Goal: Task Accomplishment & Management: Use online tool/utility

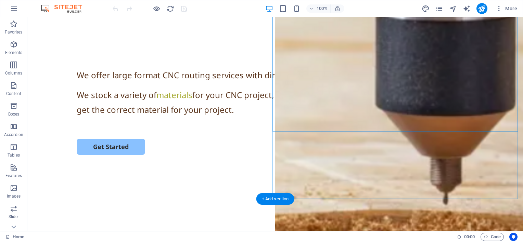
scroll to position [103, 0]
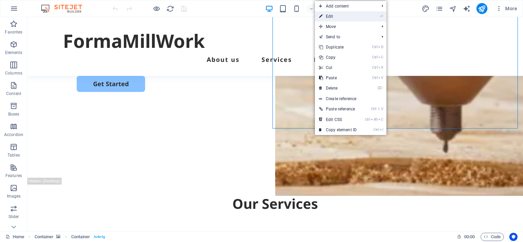
click at [328, 15] on link "⏎ Edit" at bounding box center [338, 16] width 46 height 10
select select "vh"
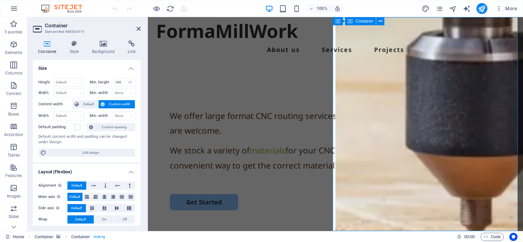
scroll to position [0, 0]
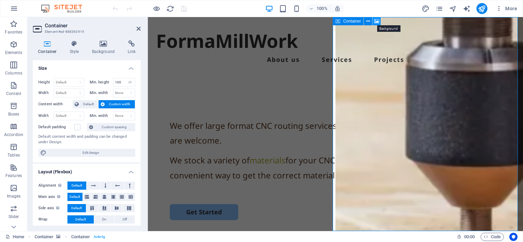
click at [376, 21] on icon at bounding box center [376, 21] width 5 height 7
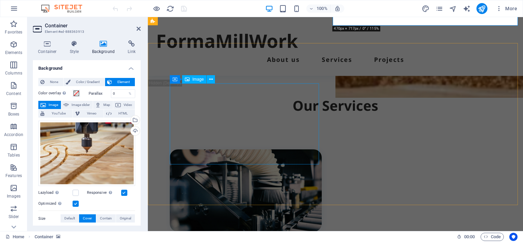
scroll to position [171, 0]
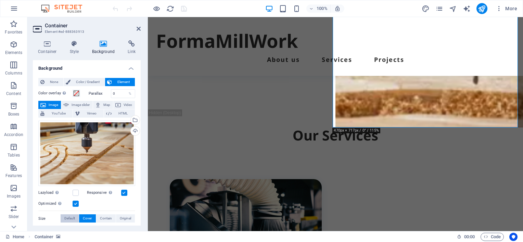
click at [66, 217] on span "Default" at bounding box center [69, 219] width 11 height 8
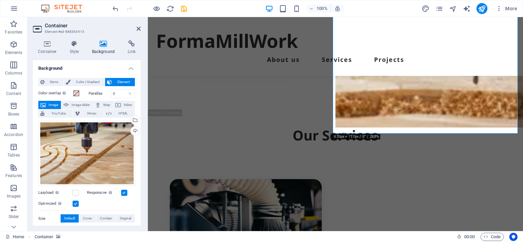
scroll to position [0, 0]
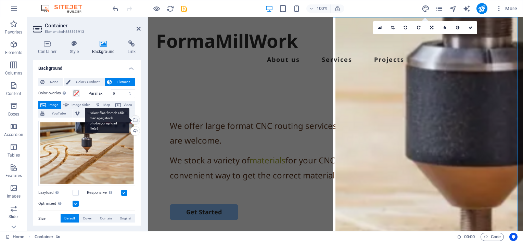
click at [134, 118] on div "Select files from the file manager, stock photos, or upload file(s)" at bounding box center [134, 121] width 10 height 10
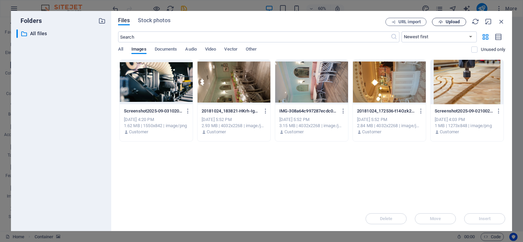
click at [452, 20] on span "Upload" at bounding box center [452, 22] width 14 height 4
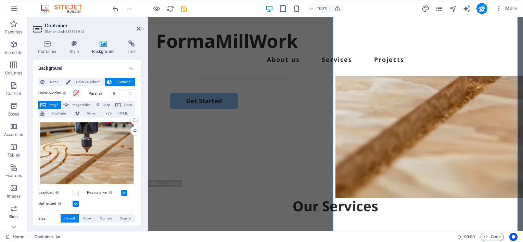
scroll to position [103, 0]
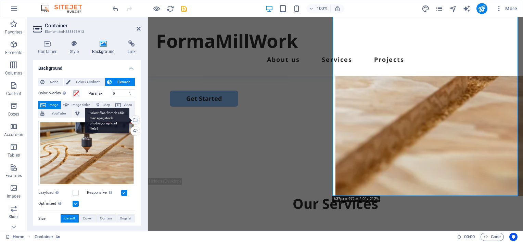
click at [133, 119] on div "Select files from the file manager, stock photos, or upload file(s)" at bounding box center [134, 121] width 10 height 10
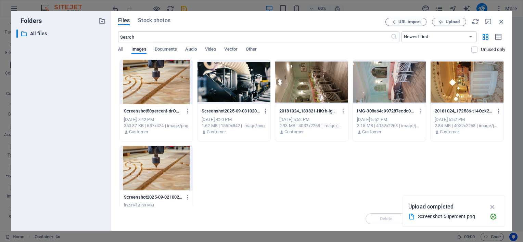
click at [163, 90] on div at bounding box center [156, 82] width 73 height 44
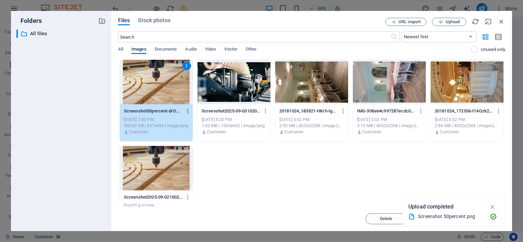
click at [188, 111] on icon "button" at bounding box center [188, 111] width 7 height 6
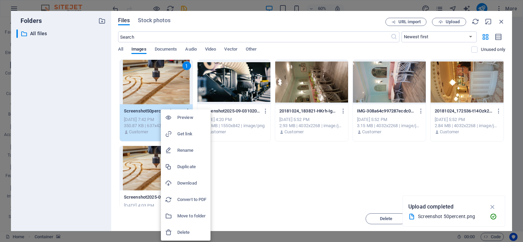
click at [181, 231] on h6 "Delete" at bounding box center [191, 233] width 29 height 8
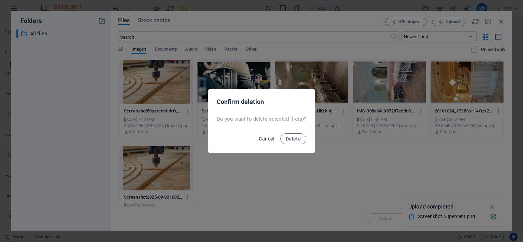
click at [267, 140] on span "Cancel" at bounding box center [267, 138] width 16 height 5
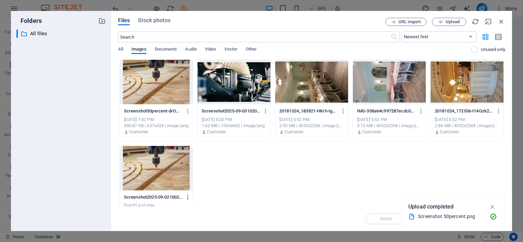
click at [187, 197] on icon "button" at bounding box center [188, 197] width 7 height 6
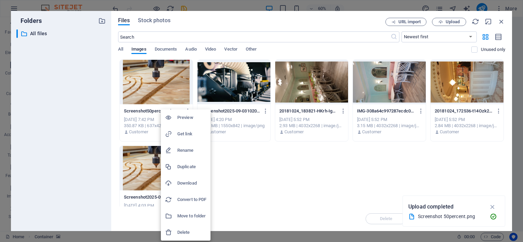
click at [185, 232] on h6 "Delete" at bounding box center [191, 233] width 29 height 8
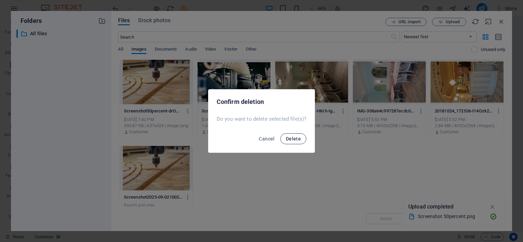
click at [294, 137] on span "Delete" at bounding box center [293, 138] width 15 height 5
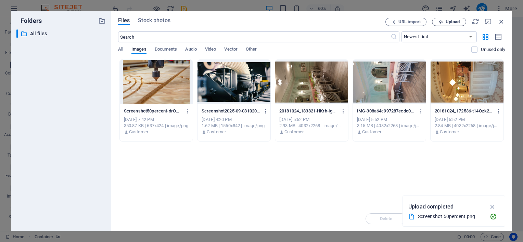
click at [449, 21] on span "Upload" at bounding box center [452, 22] width 14 height 4
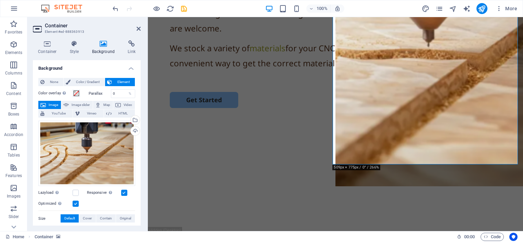
scroll to position [137, 0]
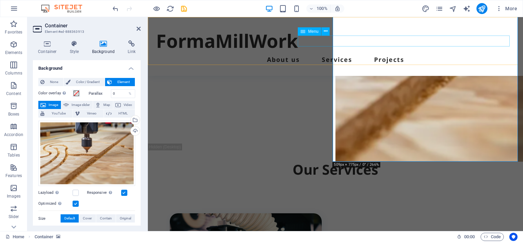
click at [347, 54] on nav "About us Services Projects" at bounding box center [335, 59] width 359 height 11
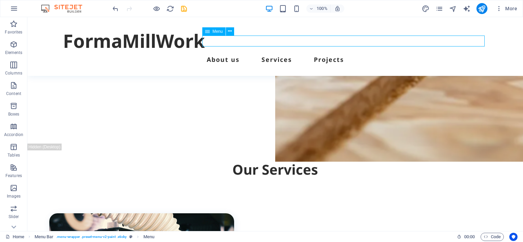
scroll to position [129, 0]
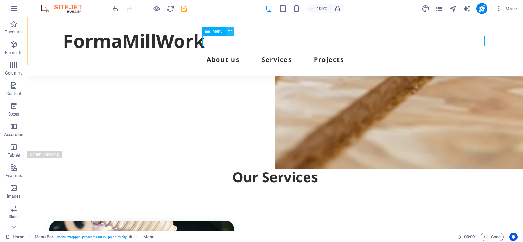
click at [230, 31] on icon at bounding box center [230, 31] width 4 height 7
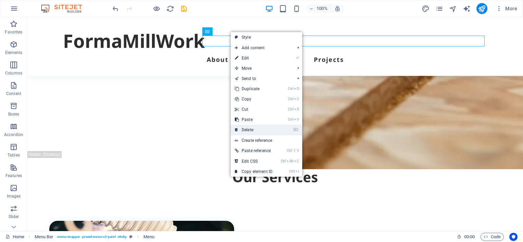
click at [250, 129] on link "⌦ Delete" at bounding box center [254, 130] width 46 height 10
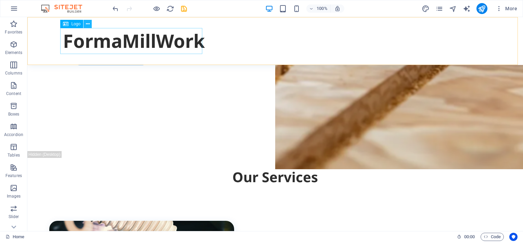
click at [88, 23] on icon at bounding box center [88, 24] width 4 height 7
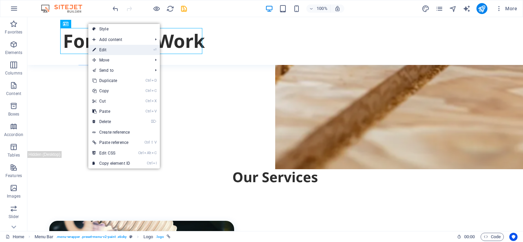
click at [105, 49] on link "⏎ Edit" at bounding box center [111, 50] width 46 height 10
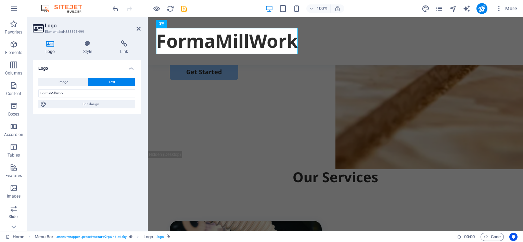
scroll to position [137, 0]
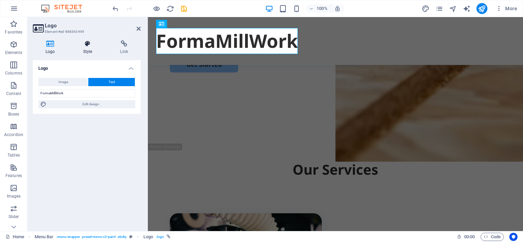
click at [88, 52] on h4 "Style" at bounding box center [88, 47] width 37 height 14
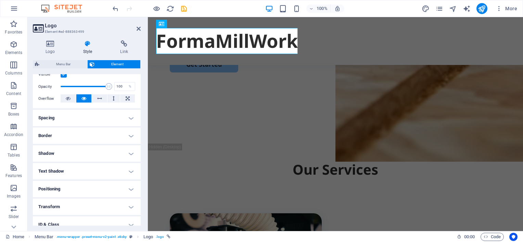
scroll to position [103, 0]
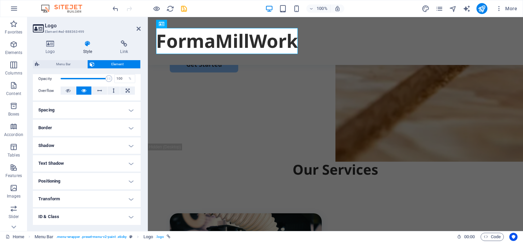
click at [130, 181] on h4 "Positioning" at bounding box center [87, 181] width 108 height 16
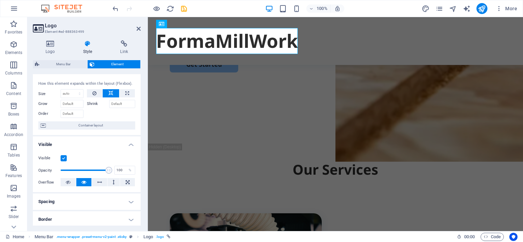
scroll to position [0, 0]
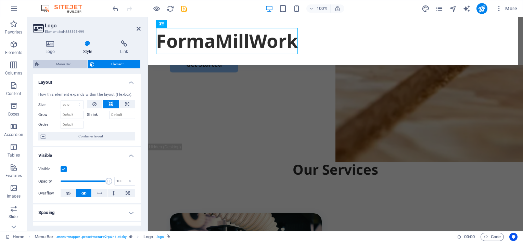
click at [62, 63] on span "Menu Bar" at bounding box center [63, 64] width 44 height 8
select select "rem"
select select "px"
select select "rem"
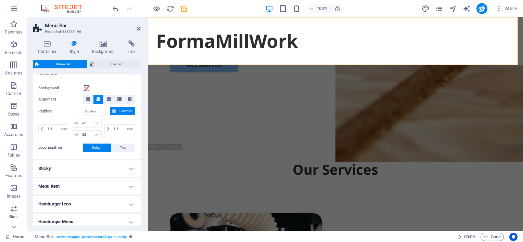
scroll to position [137, 0]
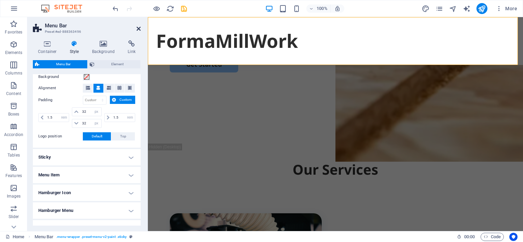
click at [138, 26] on icon at bounding box center [139, 28] width 4 height 5
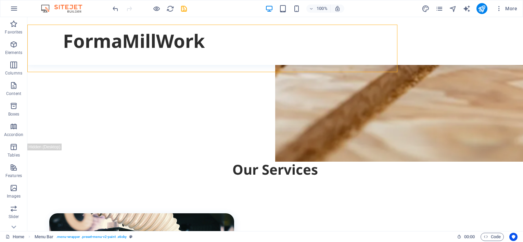
scroll to position [129, 0]
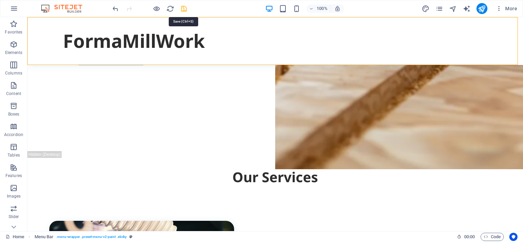
click at [184, 7] on icon "save" at bounding box center [184, 9] width 8 height 8
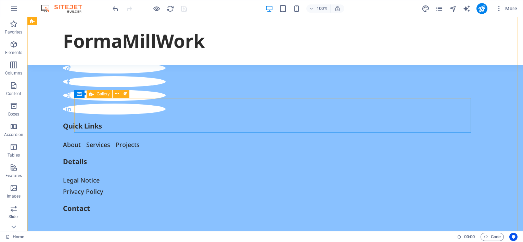
scroll to position [848, 0]
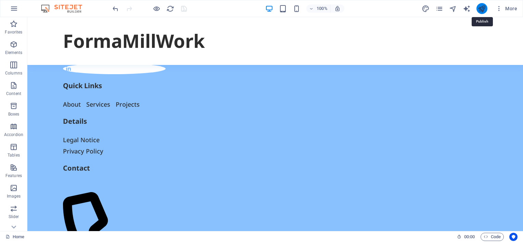
click at [482, 9] on icon "publish" at bounding box center [482, 9] width 8 height 8
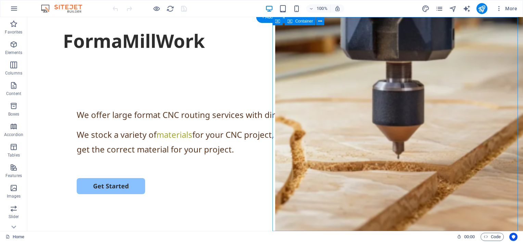
drag, startPoint x: 305, startPoint y: 38, endPoint x: 287, endPoint y: 88, distance: 52.7
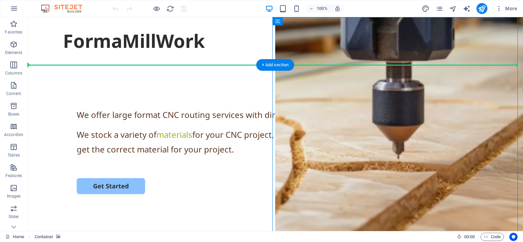
drag, startPoint x: 321, startPoint y: 38, endPoint x: 248, endPoint y: 67, distance: 78.6
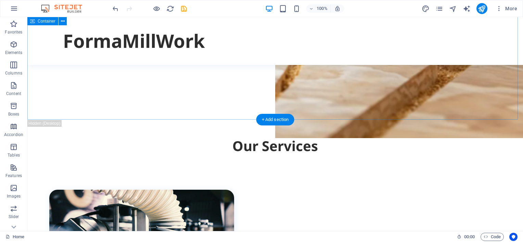
scroll to position [205, 0]
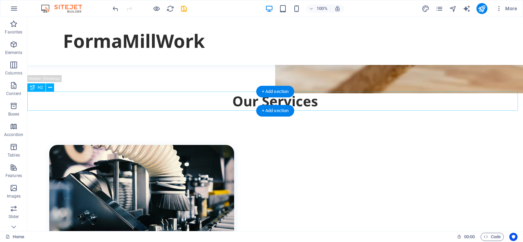
click at [237, 101] on div "Our Services" at bounding box center [274, 101] width 495 height 19
click at [49, 88] on icon at bounding box center [50, 87] width 4 height 7
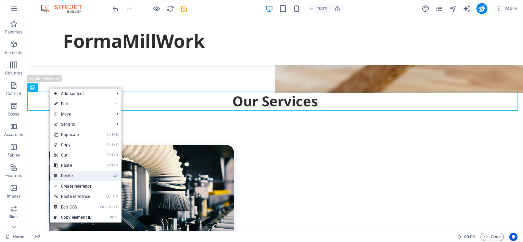
click at [67, 176] on link "⌦ Delete" at bounding box center [73, 176] width 46 height 10
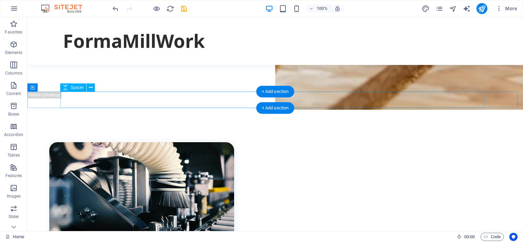
scroll to position [0, 0]
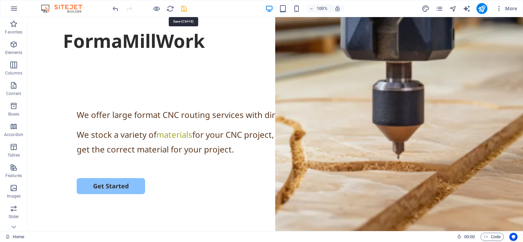
click at [185, 8] on icon "save" at bounding box center [184, 9] width 8 height 8
click at [482, 8] on icon "publish" at bounding box center [482, 9] width 8 height 8
